Goal: Information Seeking & Learning: Learn about a topic

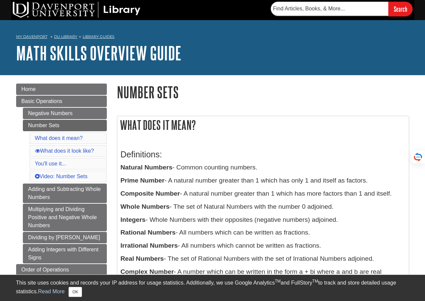
scroll to position [34, 0]
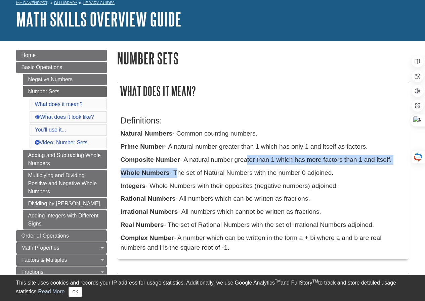
drag, startPoint x: 176, startPoint y: 168, endPoint x: 247, endPoint y: 164, distance: 71.6
click at [247, 164] on div "Definitions: Natural Numbers - Common counting numbers. Prime Number - A natura…" at bounding box center [263, 182] width 285 height 147
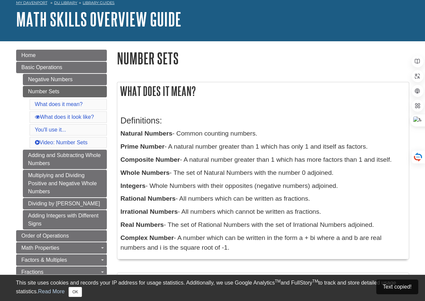
click at [247, 182] on div "Definitions: Natural Numbers - Common counting numbers. Prime Number - A natura…" at bounding box center [263, 182] width 285 height 147
click at [250, 176] on p "Whole Numbers - The set of Natural Numbers with the number 0 adjoined." at bounding box center [263, 173] width 285 height 10
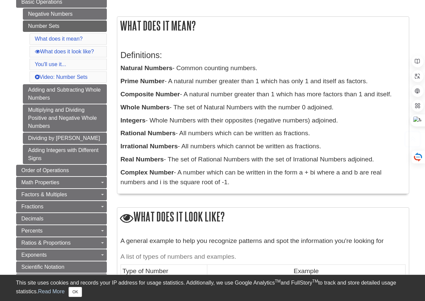
scroll to position [235, 0]
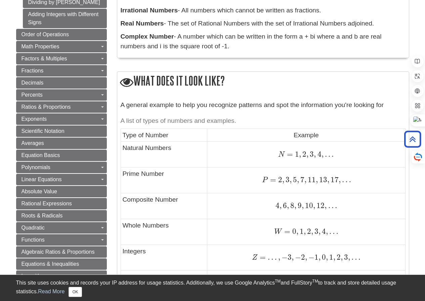
click at [146, 147] on td "Natural Numbers" at bounding box center [164, 155] width 87 height 26
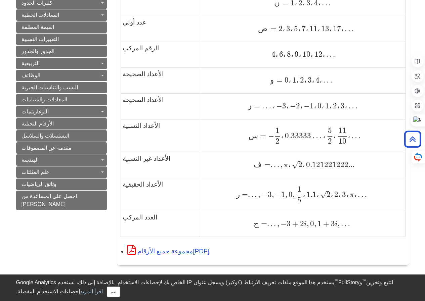
scroll to position [446, 0]
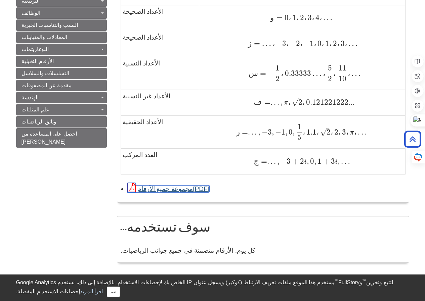
click at [162, 189] on font "مجموعة جميع الأرقام" at bounding box center [165, 188] width 56 height 7
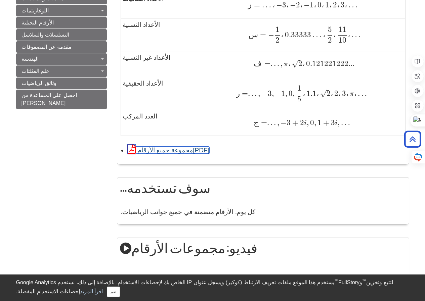
scroll to position [648, 0]
